Goal: Information Seeking & Learning: Learn about a topic

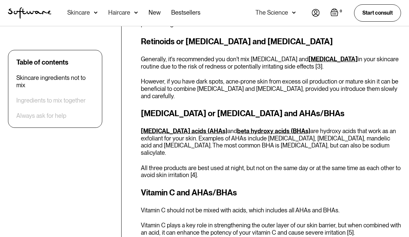
scroll to position [579, 0]
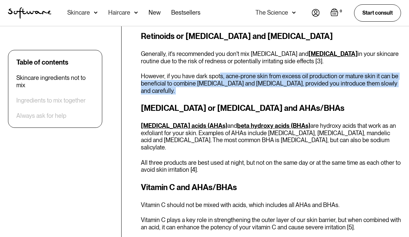
drag, startPoint x: 219, startPoint y: 75, endPoint x: 211, endPoint y: 93, distance: 20.0
click at [211, 93] on div "Skincare ingredients not to mix Not all skincare ingredients are designed to be…" at bounding box center [271, 90] width 260 height 685
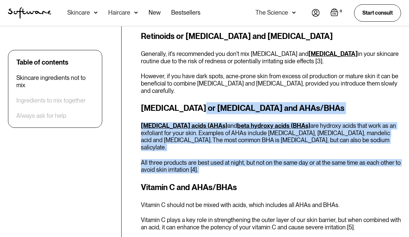
drag, startPoint x: 188, startPoint y: 97, endPoint x: 246, endPoint y: 159, distance: 84.6
click at [246, 159] on div "Skincare ingredients not to mix Not all skincare ingredients are designed to be…" at bounding box center [271, 90] width 260 height 685
drag, startPoint x: 237, startPoint y: 159, endPoint x: 292, endPoint y: 89, distance: 88.7
click at [293, 89] on div "Skincare ingredients not to mix Not all skincare ingredients are designed to be…" at bounding box center [271, 90] width 260 height 685
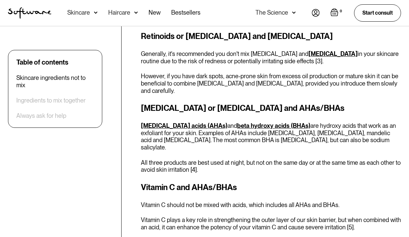
click at [292, 89] on div "Skincare ingredients not to mix Not all skincare ingredients are designed to be…" at bounding box center [271, 90] width 260 height 685
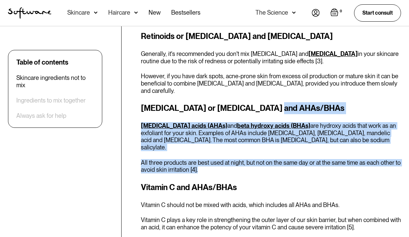
drag, startPoint x: 286, startPoint y: 96, endPoint x: 257, endPoint y: 152, distance: 63.6
click at [258, 153] on div "[MEDICAL_DATA] or [MEDICAL_DATA] and AHAs/BHAs [MEDICAL_DATA] acids (AHAs) and …" at bounding box center [271, 137] width 260 height 71
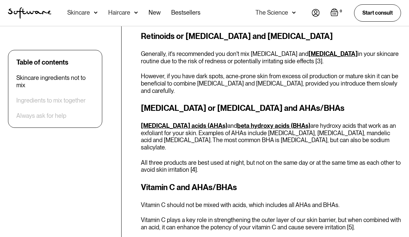
click at [256, 159] on p "All three products are best used at night, but not on the same day or at the sa…" at bounding box center [271, 166] width 260 height 14
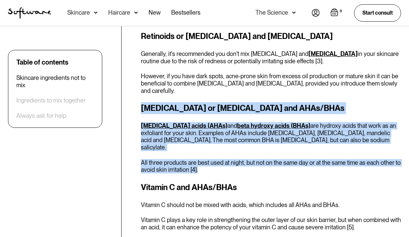
drag, startPoint x: 251, startPoint y: 155, endPoint x: 309, endPoint y: 93, distance: 84.6
click at [309, 93] on div "Skincare ingredients not to mix Not all skincare ingredients are designed to be…" at bounding box center [271, 90] width 260 height 685
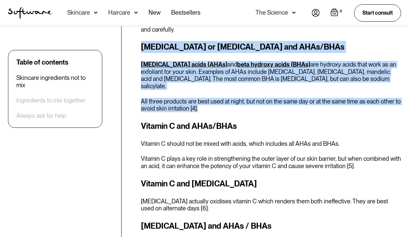
scroll to position [642, 0]
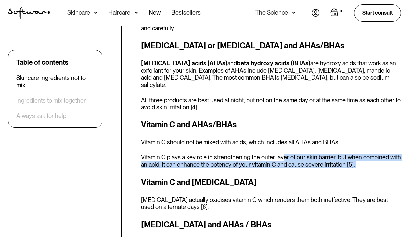
drag, startPoint x: 282, startPoint y: 144, endPoint x: 274, endPoint y: 158, distance: 15.9
click at [274, 158] on div "Skincare ingredients not to mix Not all skincare ingredients are designed to be…" at bounding box center [271, 27] width 260 height 685
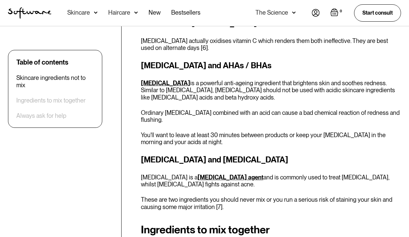
scroll to position [809, 0]
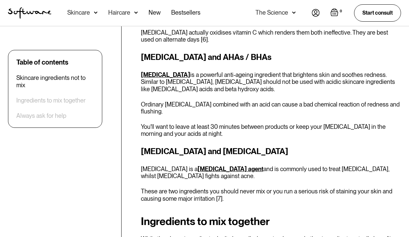
drag, startPoint x: 232, startPoint y: 57, endPoint x: 221, endPoint y: 75, distance: 21.8
click at [221, 75] on p "[MEDICAL_DATA] is a powerful anti-ageing ingredient that brightens skin and soo…" at bounding box center [271, 82] width 260 height 22
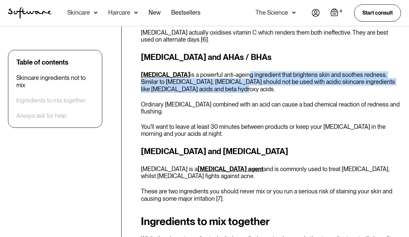
drag, startPoint x: 221, startPoint y: 75, endPoint x: 231, endPoint y: 60, distance: 18.7
click at [231, 71] on p "[MEDICAL_DATA] is a powerful anti-ageing ingredient that brightens skin and soo…" at bounding box center [271, 82] width 260 height 22
drag, startPoint x: 231, startPoint y: 60, endPoint x: 223, endPoint y: 74, distance: 16.3
click at [223, 74] on p "[MEDICAL_DATA] is a powerful anti-ageing ingredient that brightens skin and soo…" at bounding box center [271, 82] width 260 height 22
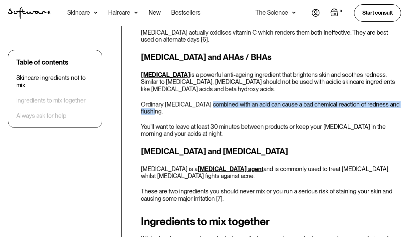
drag, startPoint x: 208, startPoint y: 87, endPoint x: 204, endPoint y: 96, distance: 9.5
click at [204, 101] on p "Ordinary [MEDICAL_DATA] combined with an acid can cause a bad chemical reaction…" at bounding box center [271, 108] width 260 height 14
drag, startPoint x: 205, startPoint y: 99, endPoint x: 217, endPoint y: 83, distance: 19.7
click at [217, 83] on div "[MEDICAL_DATA] and AHAs / BHAs [MEDICAL_DATA] is a powerful anti-ageing ingredi…" at bounding box center [271, 94] width 260 height 86
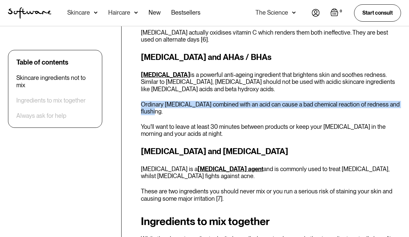
click at [217, 83] on div "[MEDICAL_DATA] and AHAs / BHAs [MEDICAL_DATA] is a powerful anti-ageing ingredi…" at bounding box center [271, 94] width 260 height 86
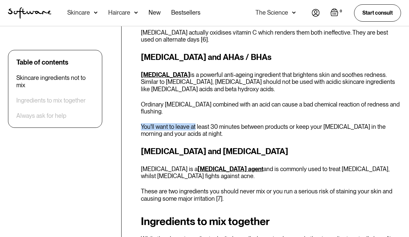
drag, startPoint x: 196, startPoint y: 105, endPoint x: 194, endPoint y: 115, distance: 10.5
click at [194, 115] on div "[MEDICAL_DATA] and AHAs / BHAs [MEDICAL_DATA] is a powerful anti-ageing ingredi…" at bounding box center [271, 94] width 260 height 86
click at [194, 123] on p "You'll want to leave at least 30 minutes between products or keep your [MEDICAL…" at bounding box center [271, 130] width 260 height 14
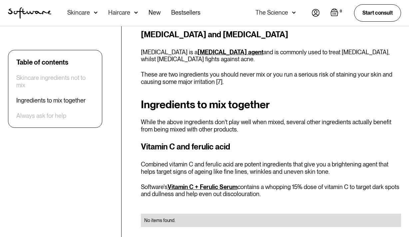
scroll to position [928, 0]
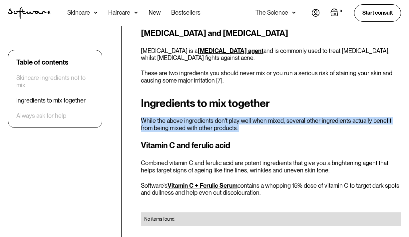
drag, startPoint x: 301, startPoint y: 121, endPoint x: 321, endPoint y: 95, distance: 33.2
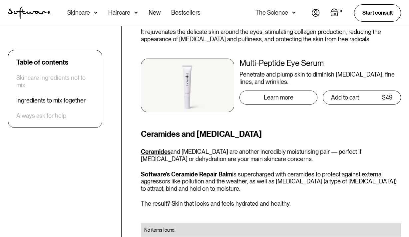
scroll to position [1699, 0]
